Goal: Task Accomplishment & Management: Manage account settings

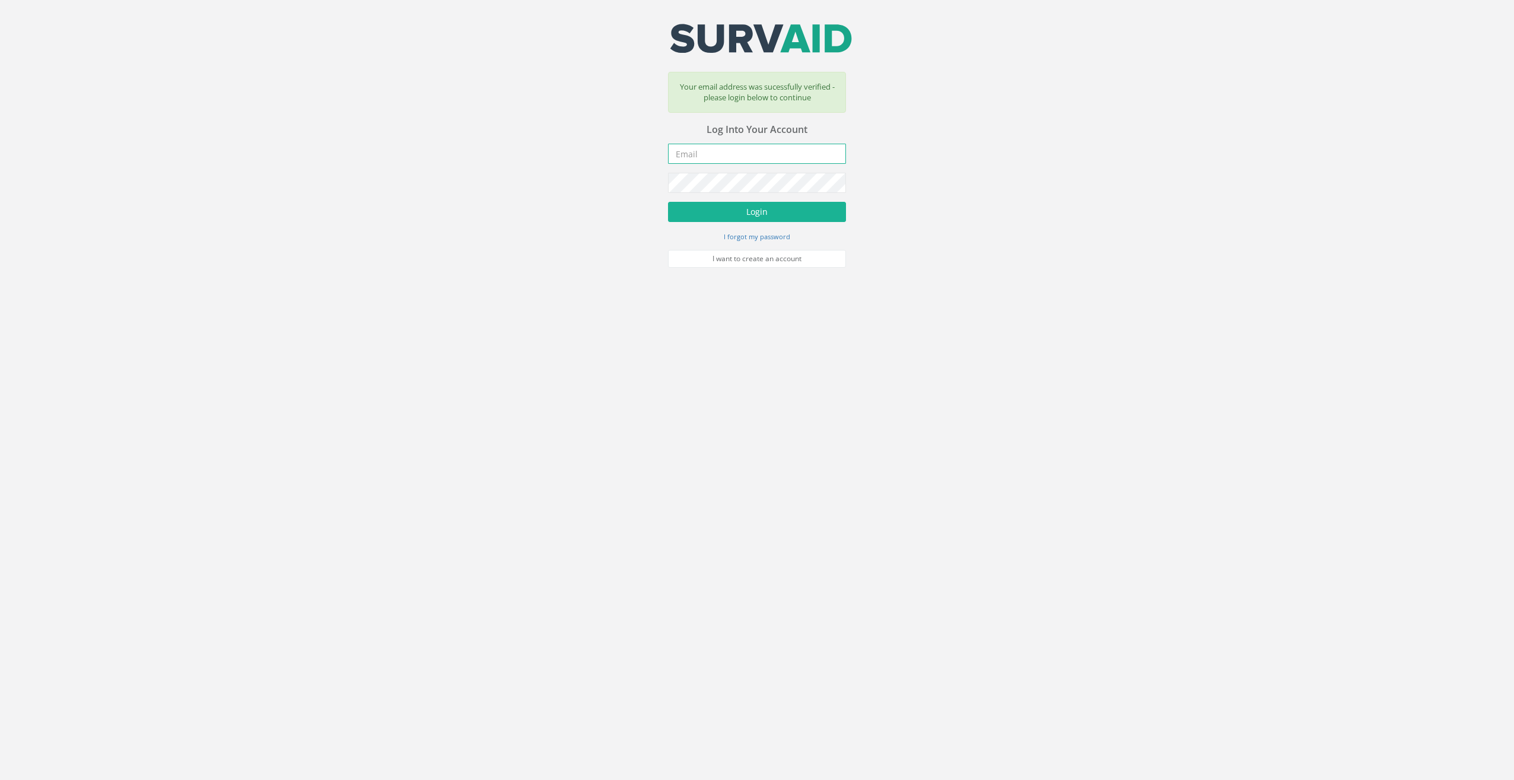
click at [708, 151] on input "email" at bounding box center [757, 154] width 178 height 20
click at [694, 150] on input "email" at bounding box center [757, 154] width 178 height 20
click at [702, 157] on input "email" at bounding box center [757, 154] width 178 height 20
click at [747, 147] on input "email" at bounding box center [757, 154] width 178 height 20
type input "[PERSON_NAME]"
